Goal: Navigation & Orientation: Find specific page/section

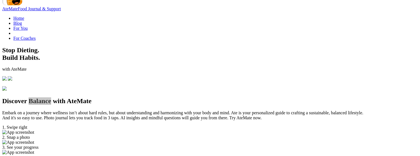
scroll to position [181, 0]
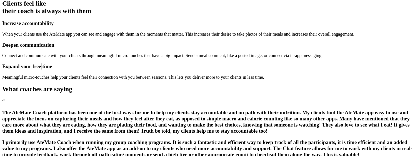
scroll to position [284, 0]
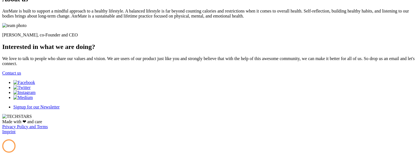
scroll to position [832, 0]
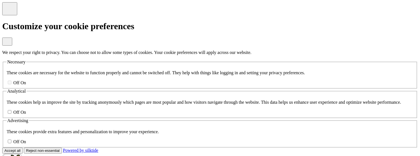
scroll to position [832, 0]
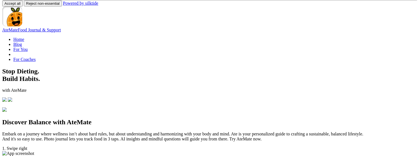
scroll to position [158, 0]
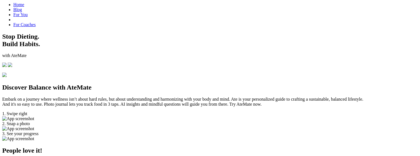
click at [154, 101] on p "Embark on a journey where wellness isn’t about hard rules, but about understand…" at bounding box center [210, 102] width 416 height 10
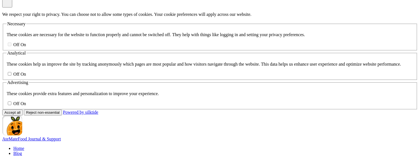
scroll to position [0, 0]
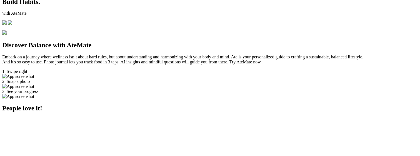
scroll to position [220, 0]
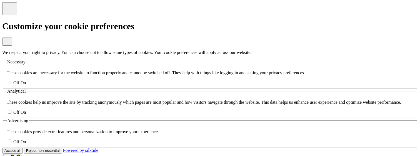
scroll to position [220, 0]
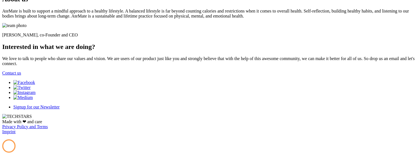
scroll to position [1333, 0]
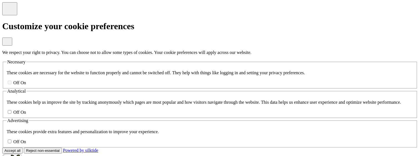
scroll to position [1457, 0]
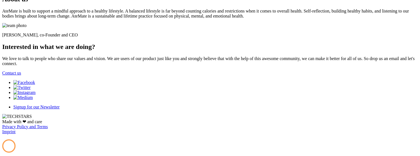
scroll to position [842, 0]
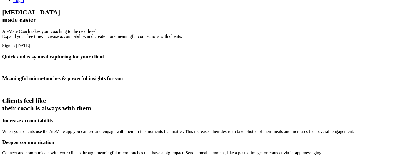
scroll to position [213, 0]
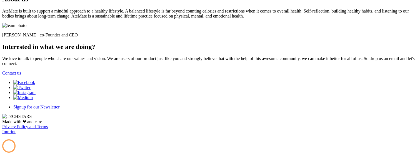
scroll to position [1878, 0]
